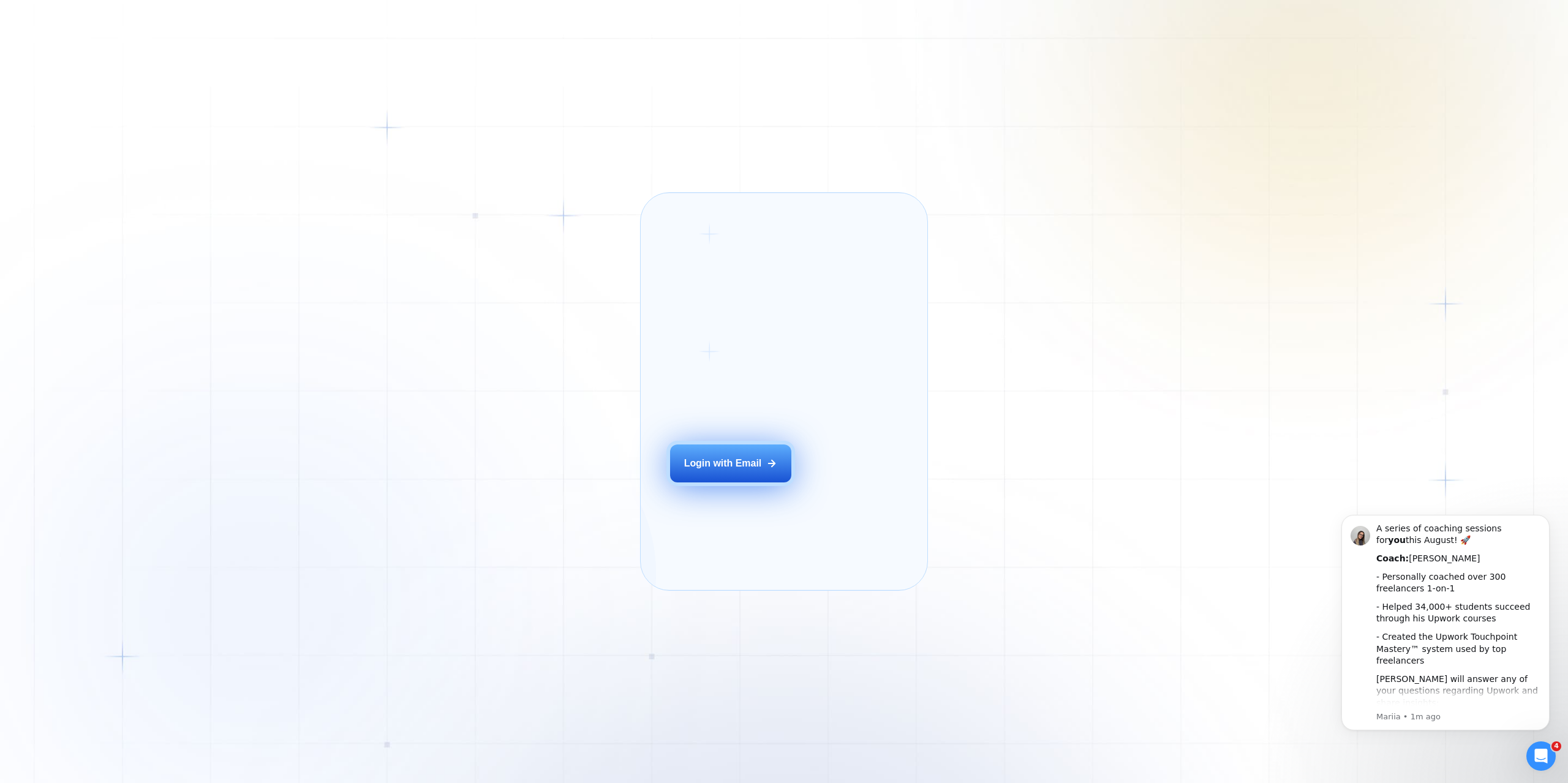
click at [745, 470] on div "Login with Email" at bounding box center [722, 463] width 78 height 13
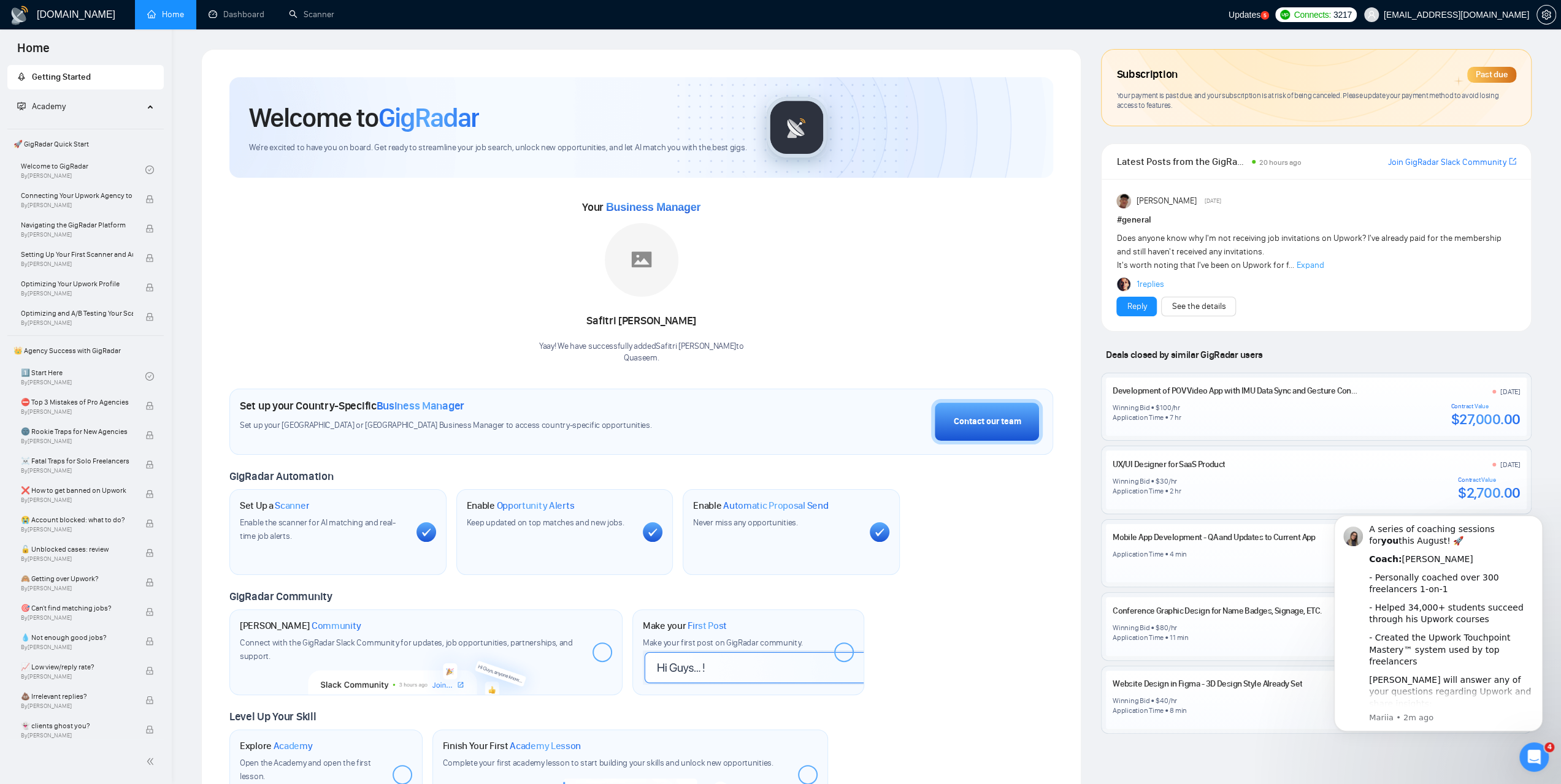
click at [1492, 72] on div "Past due" at bounding box center [1492, 75] width 49 height 16
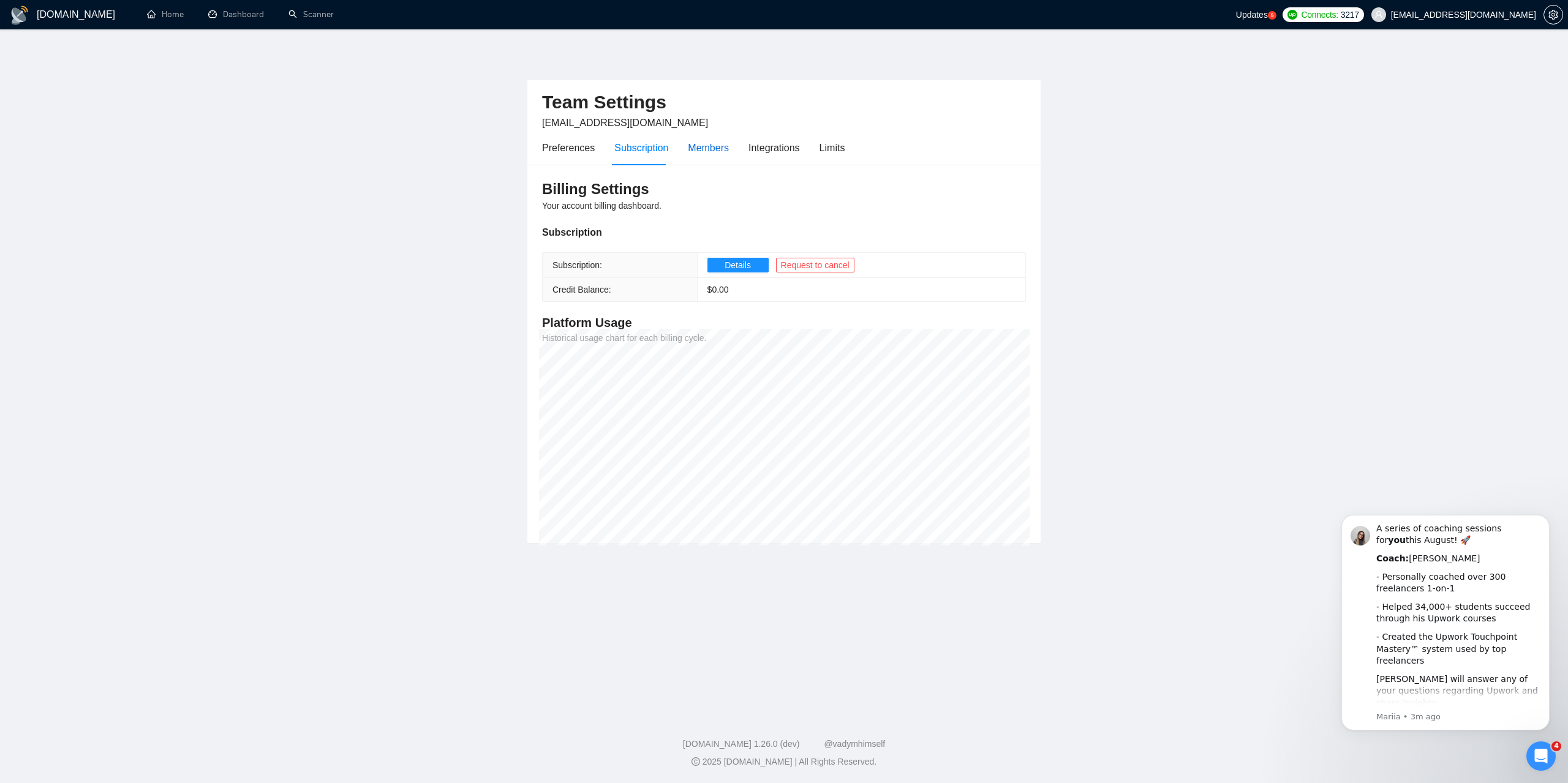
click at [703, 149] on div "Members" at bounding box center [708, 147] width 41 height 15
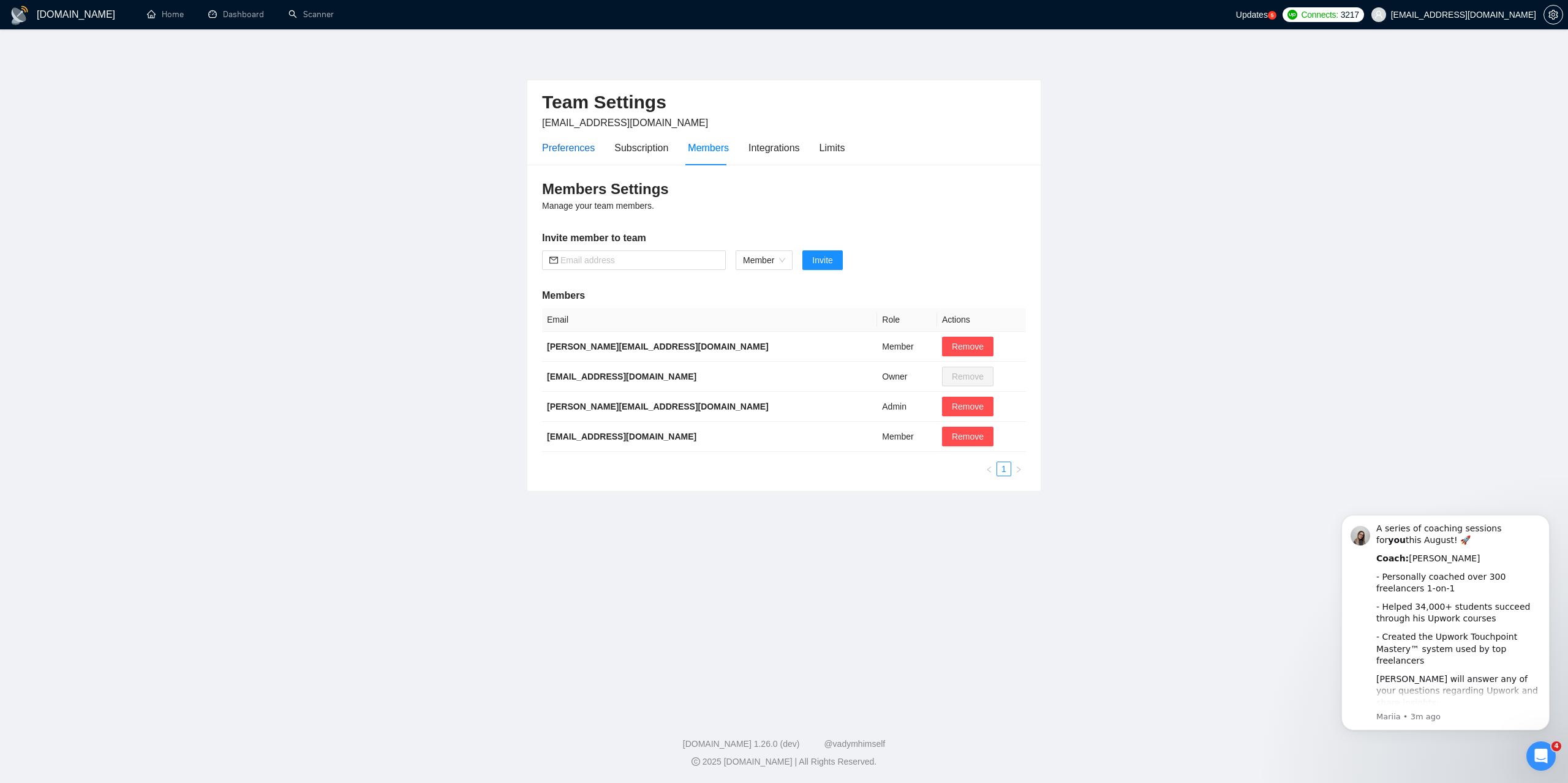
click at [582, 147] on div "Preferences" at bounding box center [568, 147] width 52 height 15
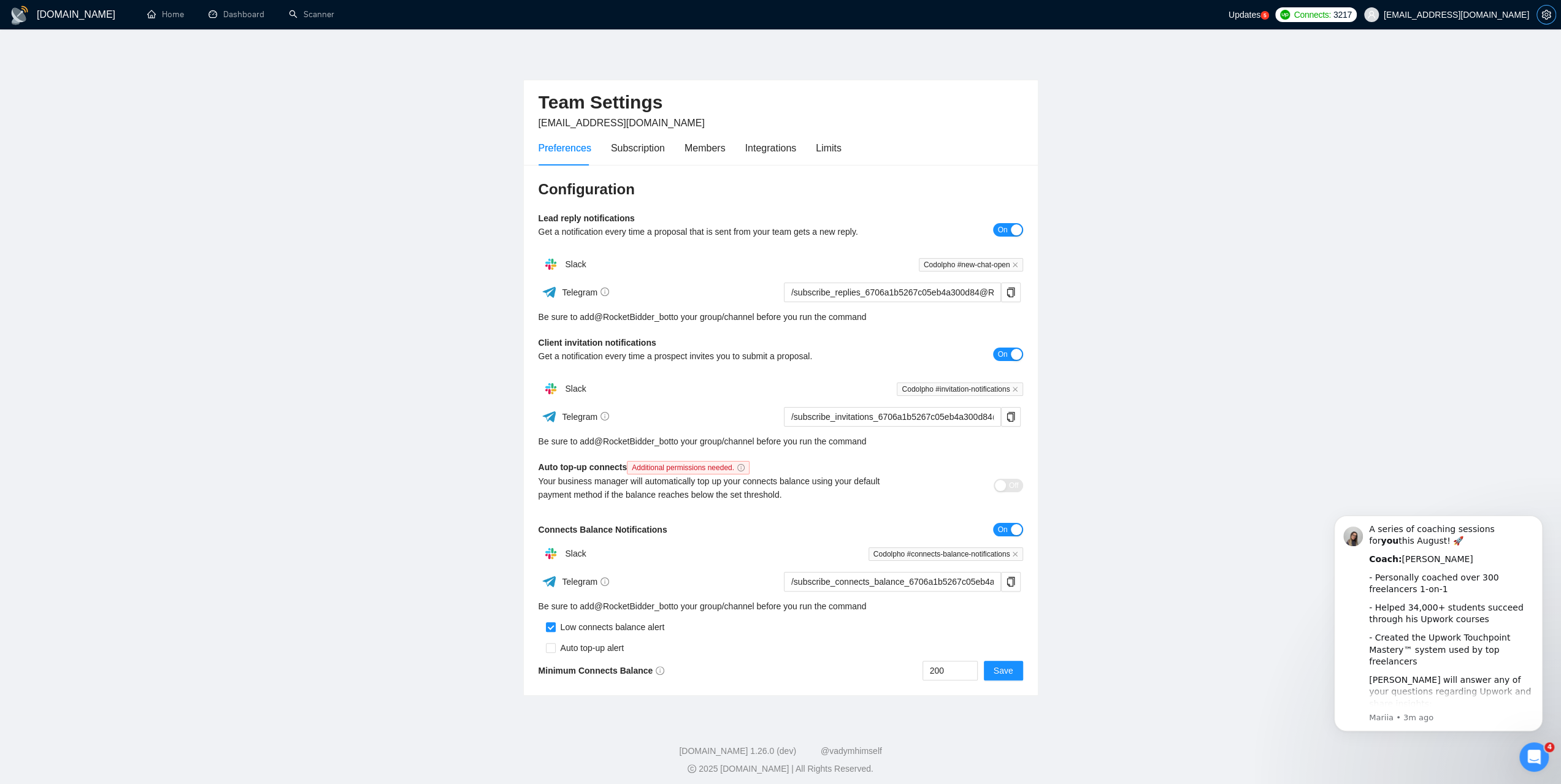
click at [1544, 13] on icon "setting" at bounding box center [1546, 15] width 10 height 10
click at [1541, 17] on icon "setting" at bounding box center [1546, 15] width 10 height 10
click at [244, 11] on link "Dashboard" at bounding box center [236, 15] width 56 height 11
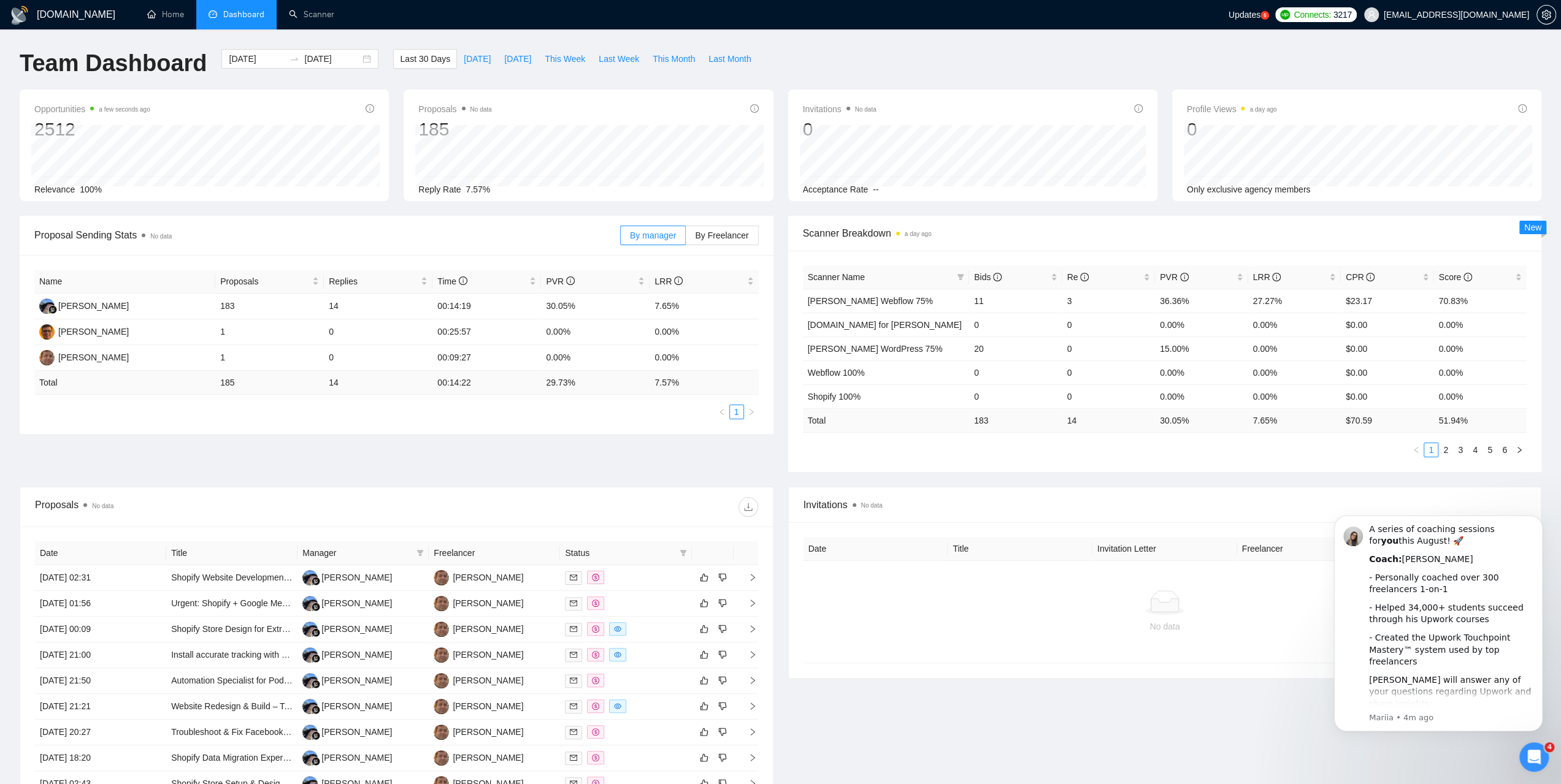
click at [1546, 761] on div "Open Intercom Messenger" at bounding box center [1534, 757] width 41 height 40
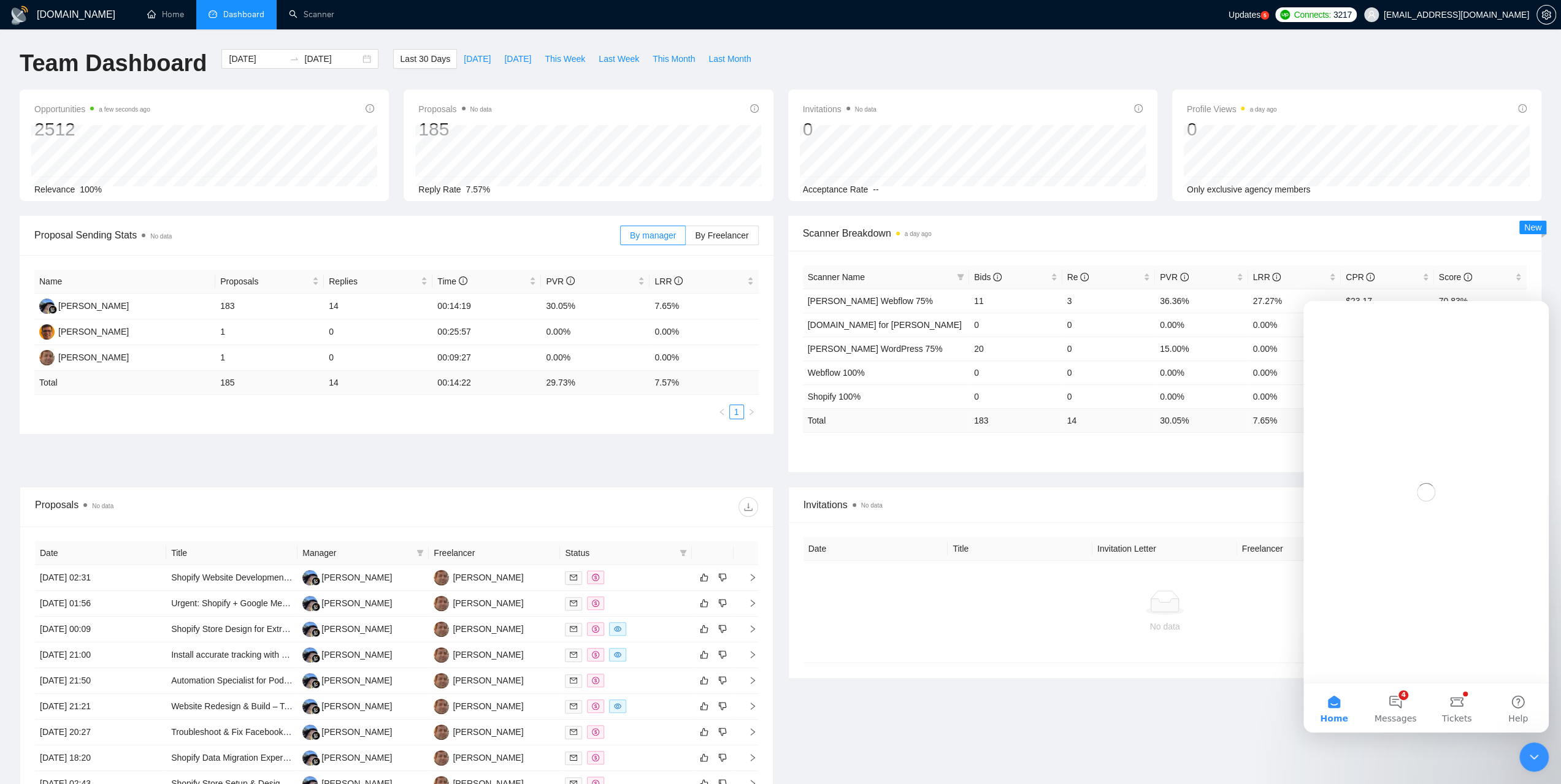
click at [1538, 759] on icon "Close Intercom Messenger" at bounding box center [1534, 757] width 15 height 15
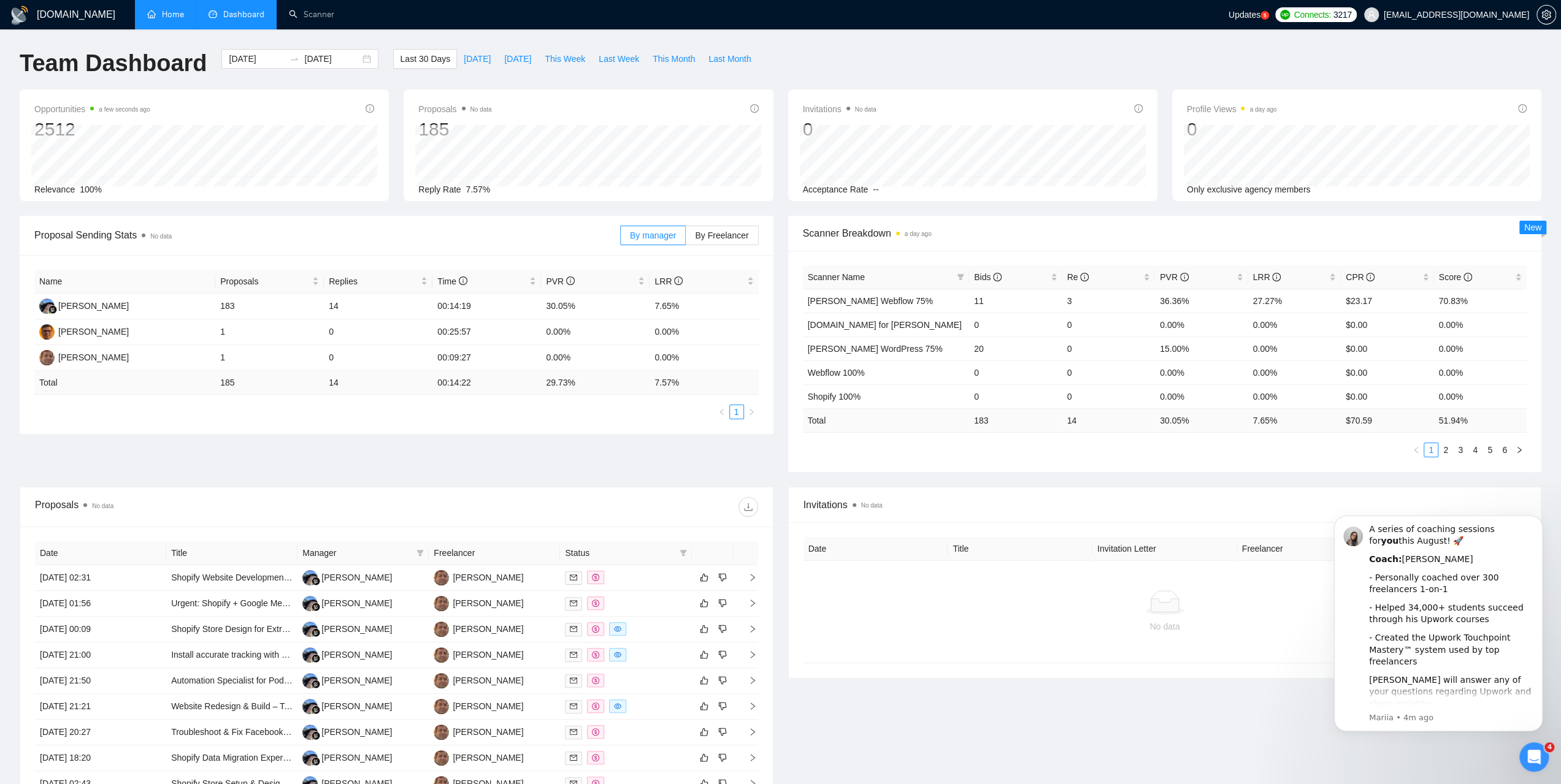
click at [163, 15] on link "Home" at bounding box center [165, 15] width 37 height 11
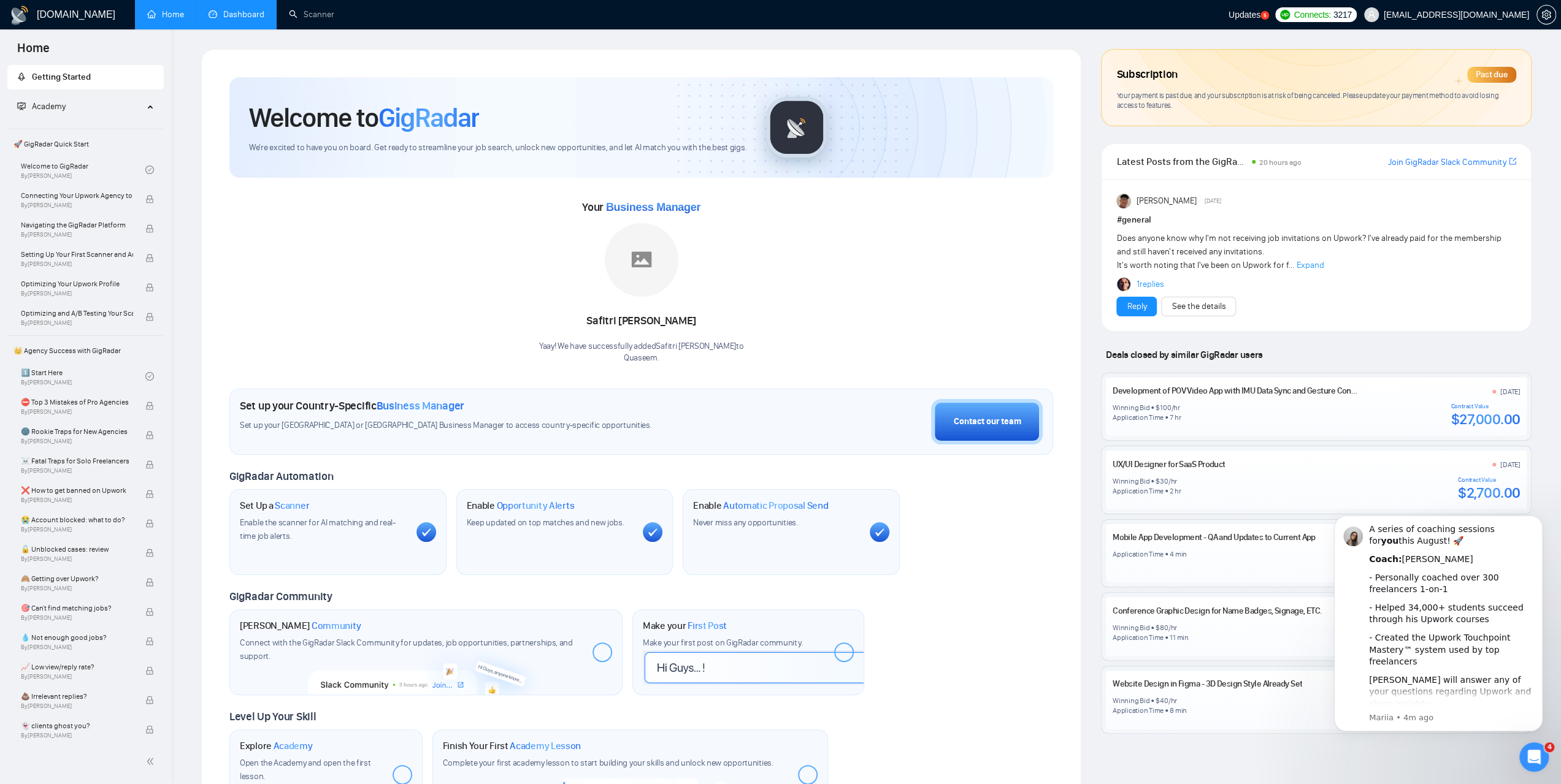
click at [1135, 72] on span "Subscription" at bounding box center [1146, 74] width 60 height 21
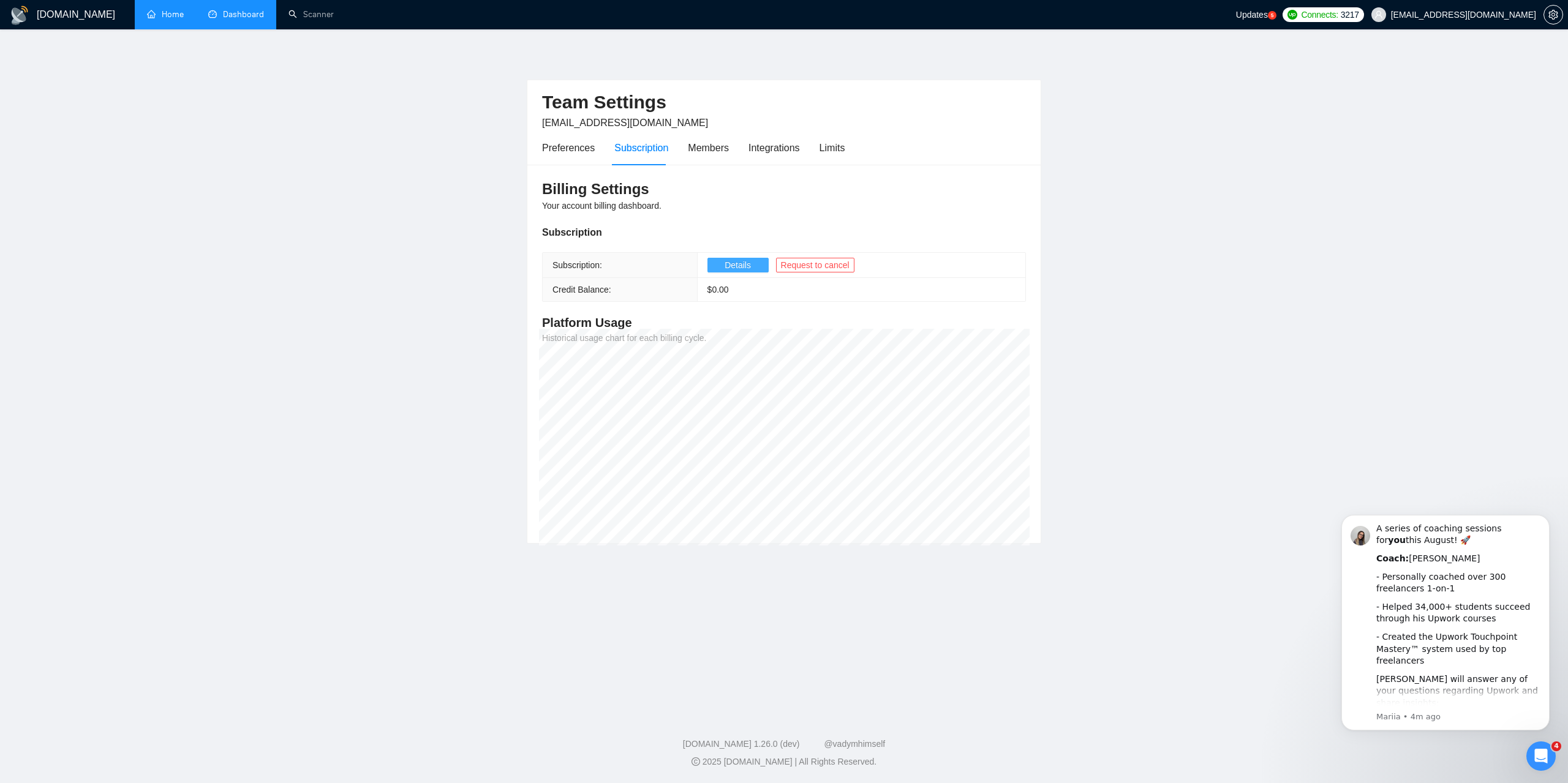
click at [720, 269] on button "Details" at bounding box center [738, 265] width 61 height 15
